Goal: Information Seeking & Learning: Learn about a topic

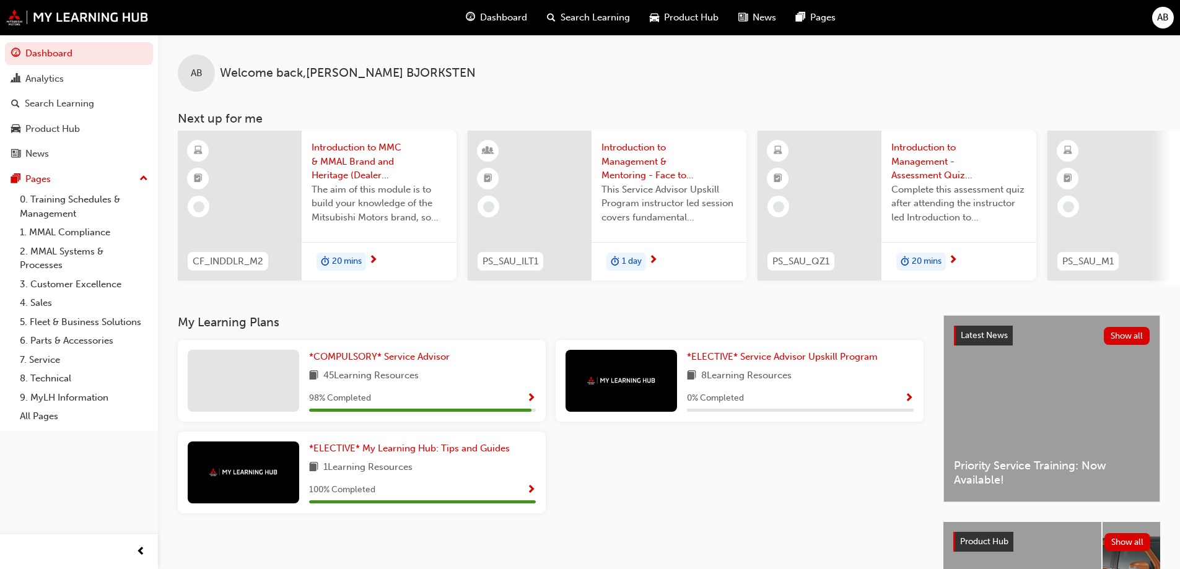
click at [1046, 425] on div "Latest News Show all Priority Service Training: Now Available!" at bounding box center [1052, 409] width 216 height 186
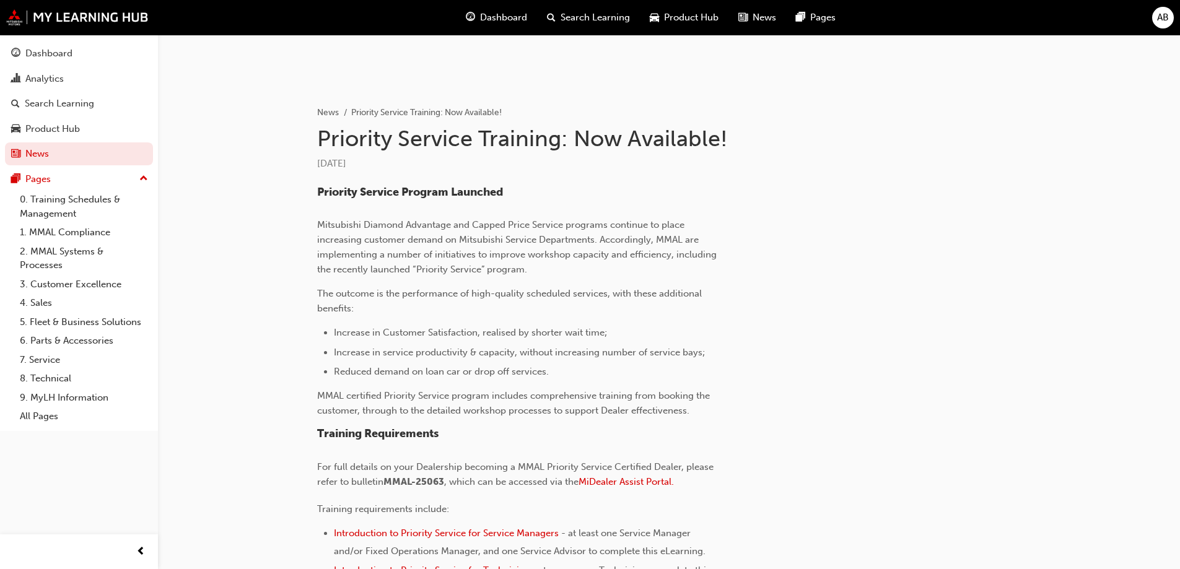
scroll to position [323, 0]
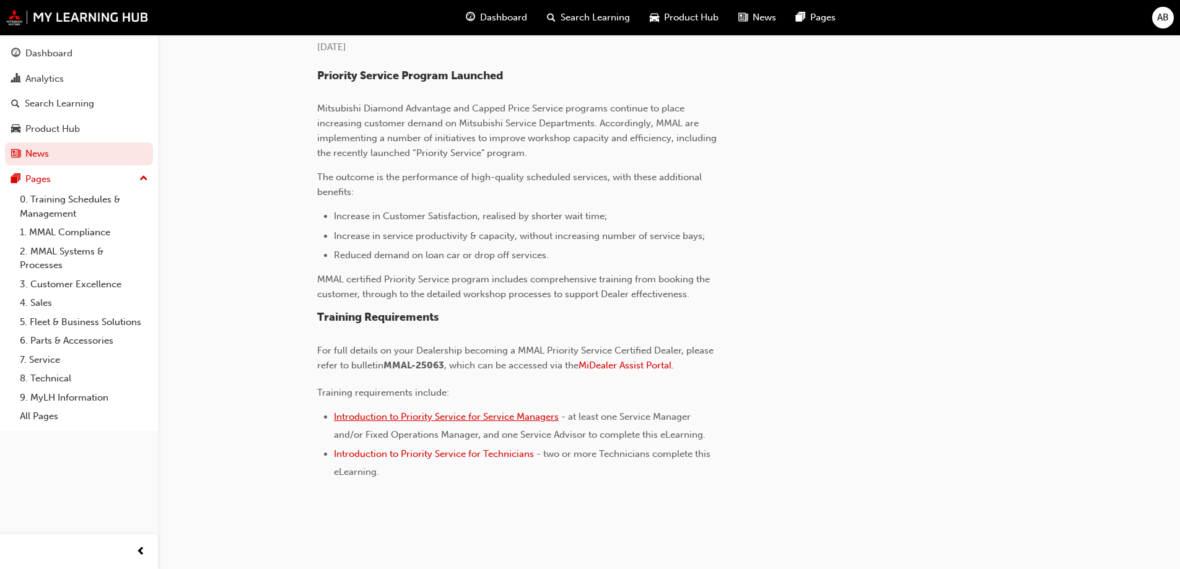
click at [448, 418] on span "Introduction to Priority Service for Service Managers" at bounding box center [446, 416] width 225 height 11
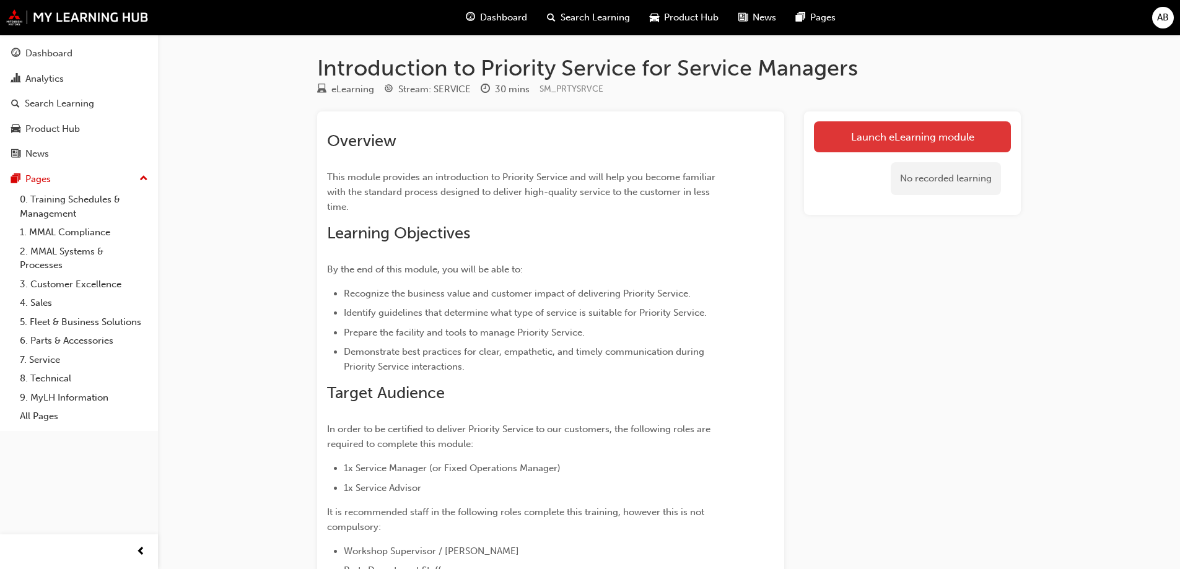
click at [878, 150] on link "Launch eLearning module" at bounding box center [912, 136] width 197 height 31
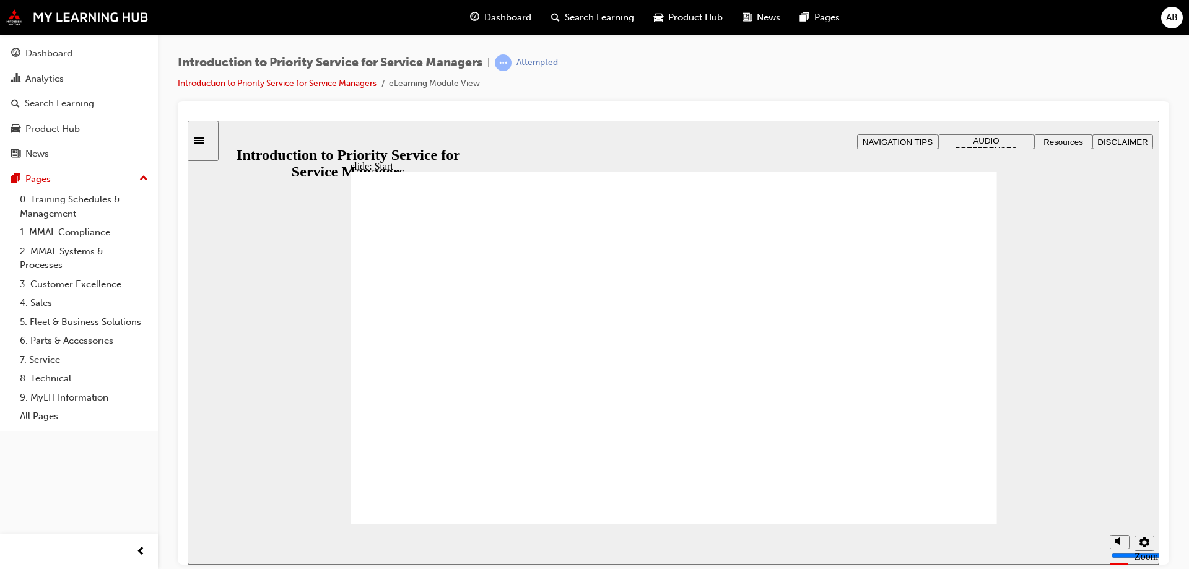
click at [1001, 147] on button "AUDIO PREFERENCES" at bounding box center [986, 141] width 96 height 15
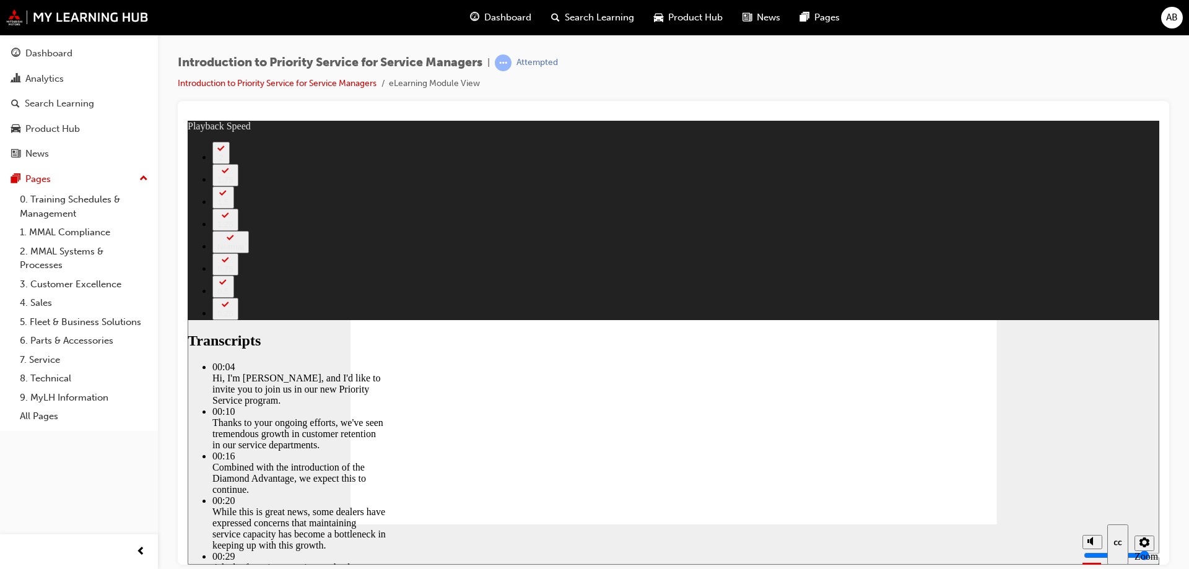
type input "11"
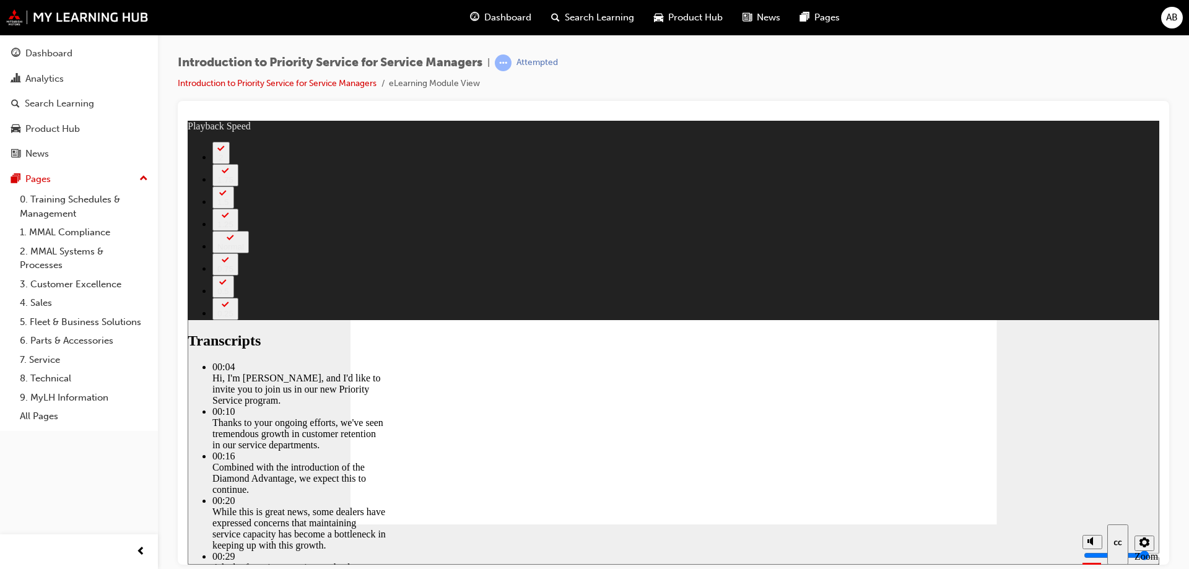
type input "19"
